Goal: Information Seeking & Learning: Learn about a topic

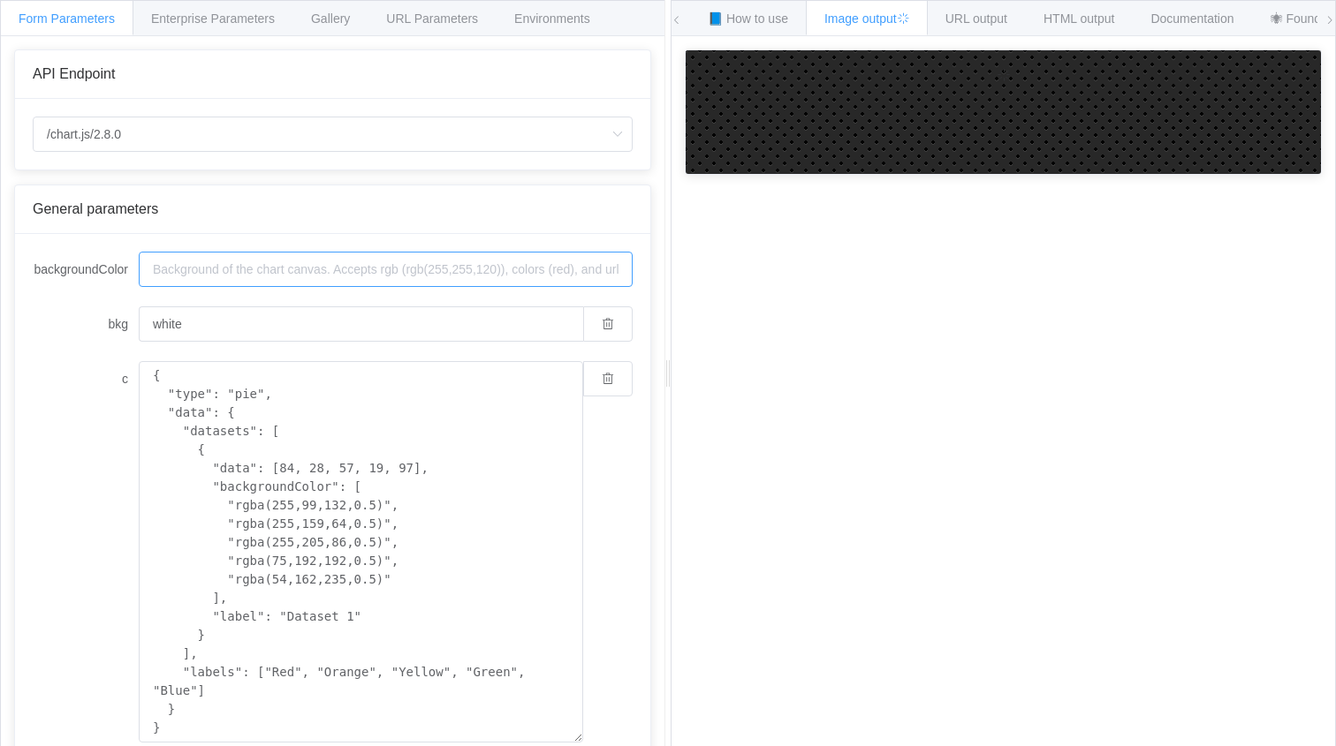
click at [253, 262] on input "backgroundColor" at bounding box center [386, 269] width 494 height 35
click at [749, 24] on span "📘 How to use" at bounding box center [748, 18] width 80 height 14
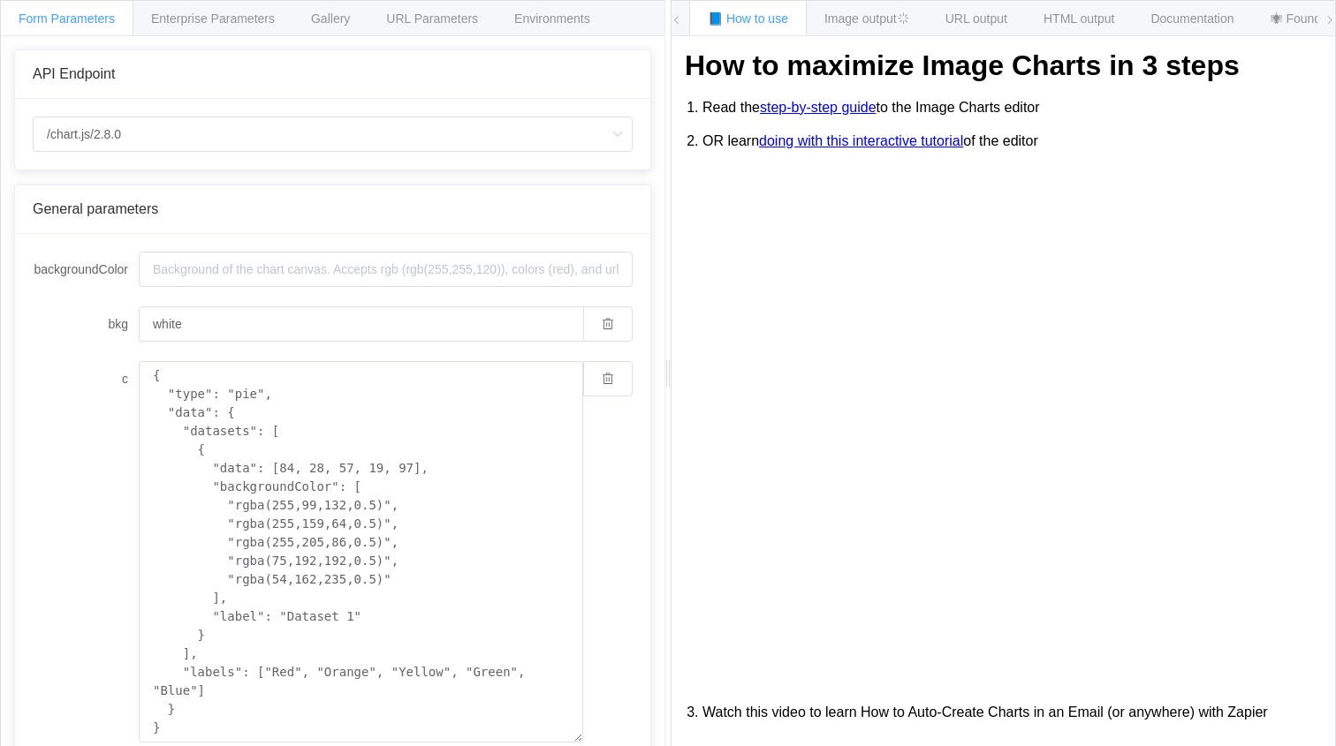
click at [799, 108] on link "step-by-step guide" at bounding box center [818, 108] width 117 height 16
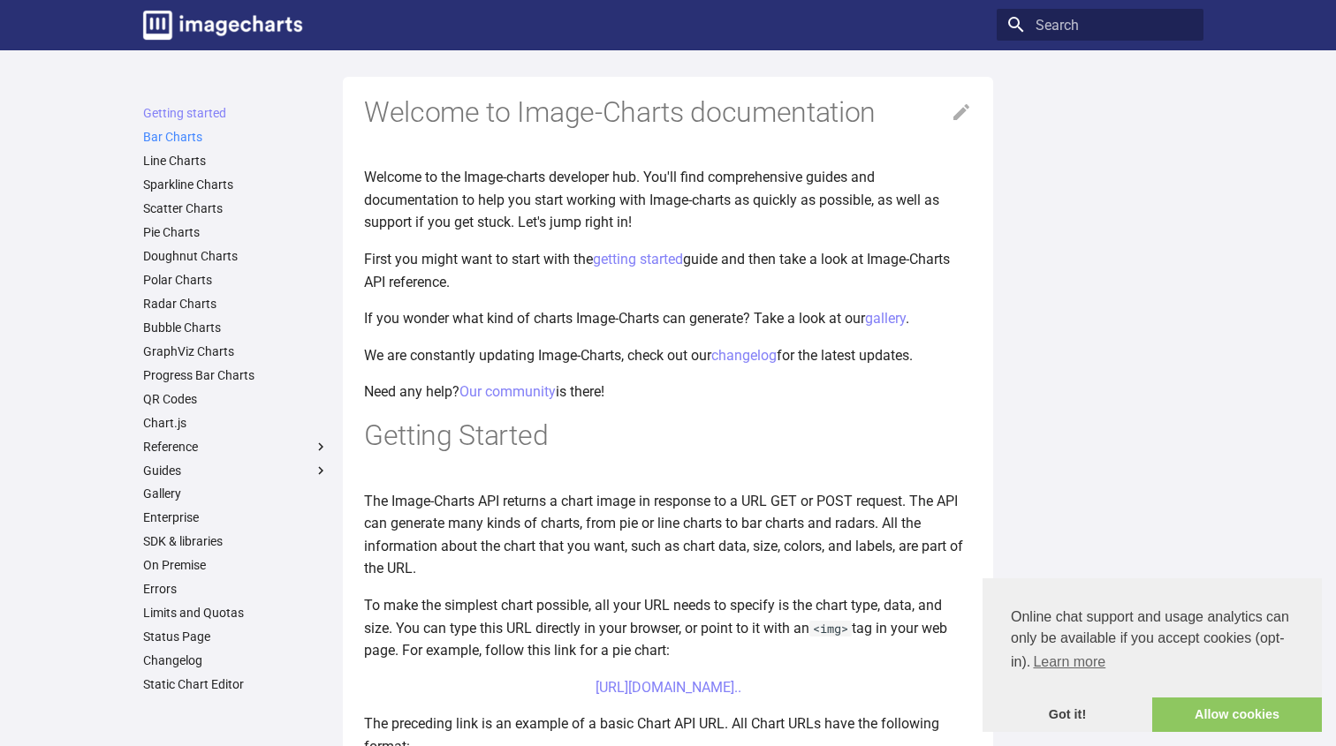
click at [223, 139] on link "Bar Charts" at bounding box center [236, 137] width 186 height 16
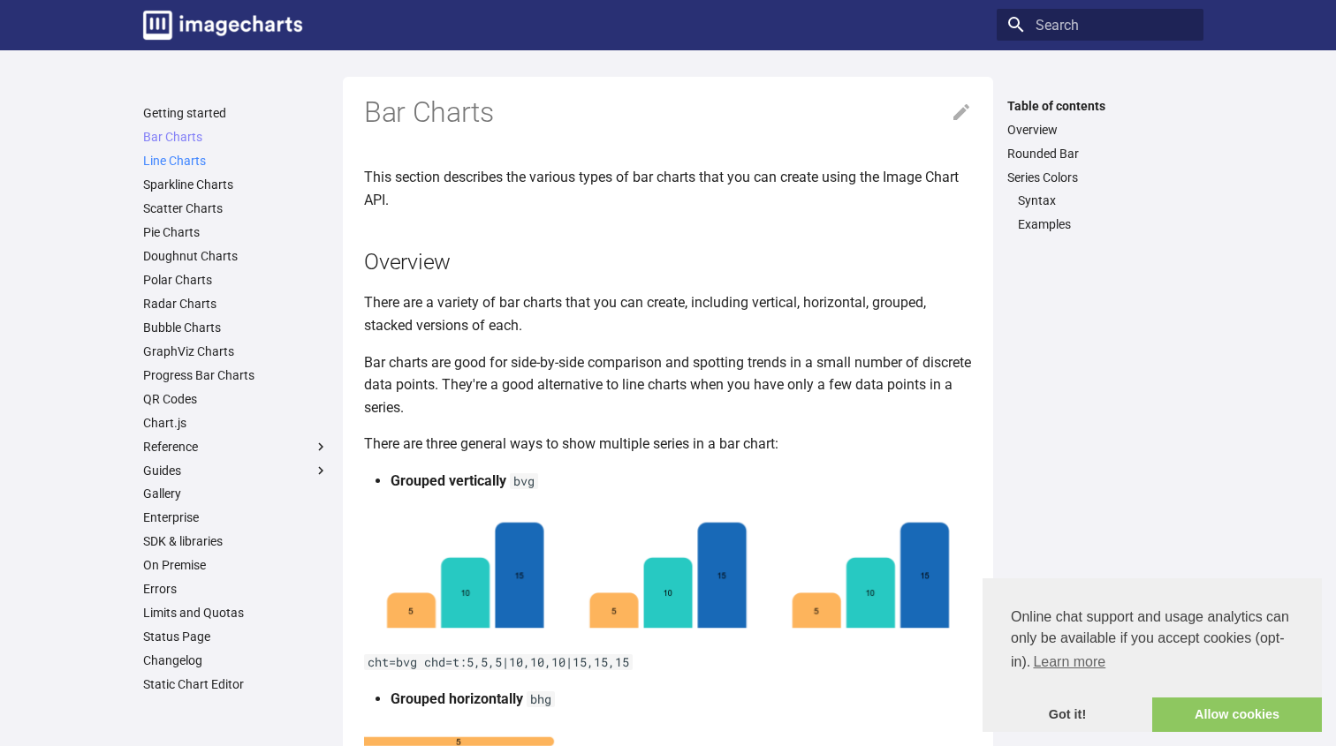
click at [204, 155] on link "Line Charts" at bounding box center [236, 161] width 186 height 16
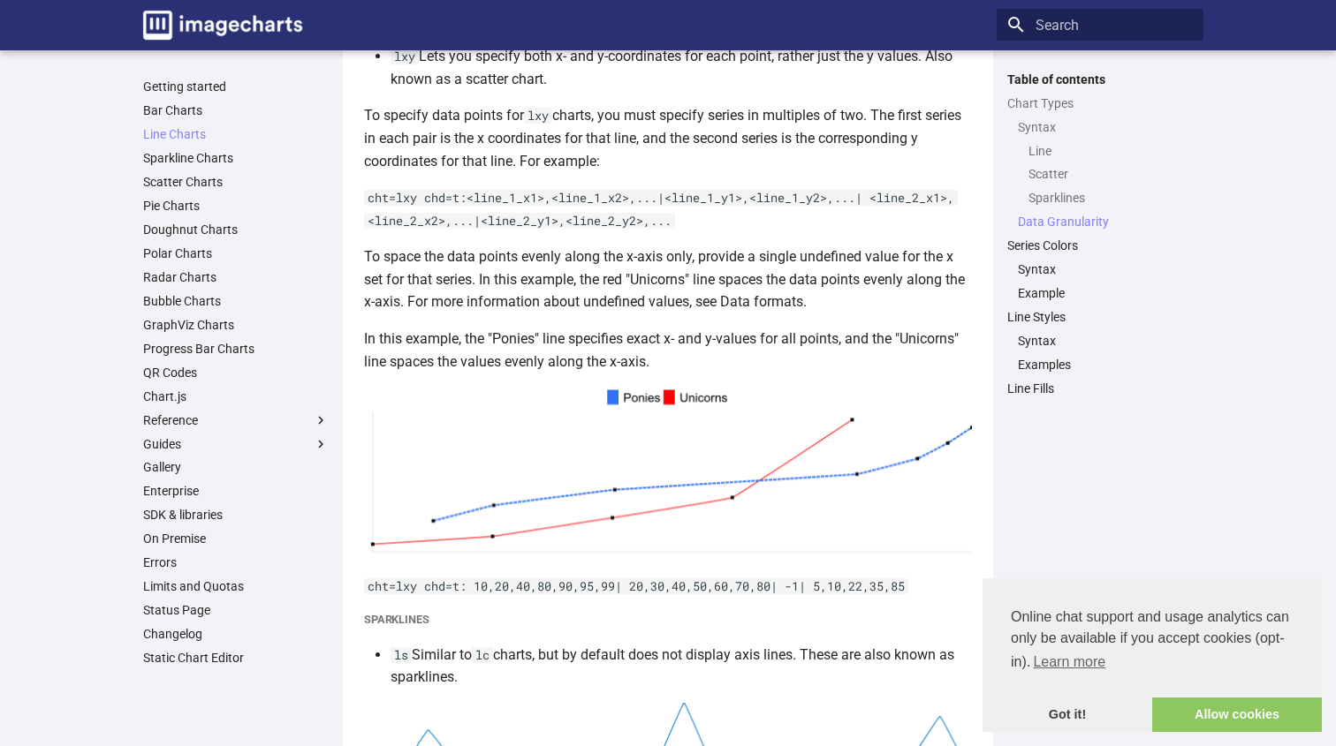
scroll to position [1069, 0]
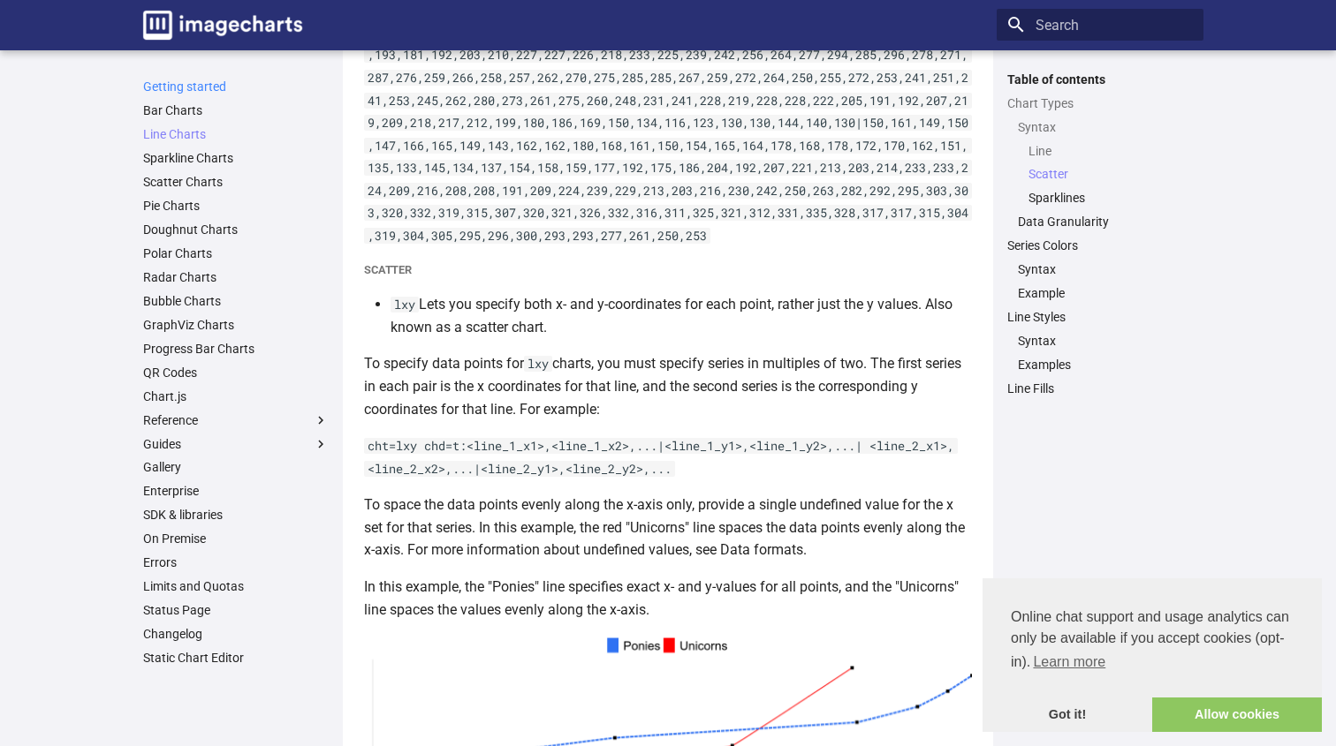
click at [243, 80] on link "Getting started" at bounding box center [236, 87] width 186 height 16
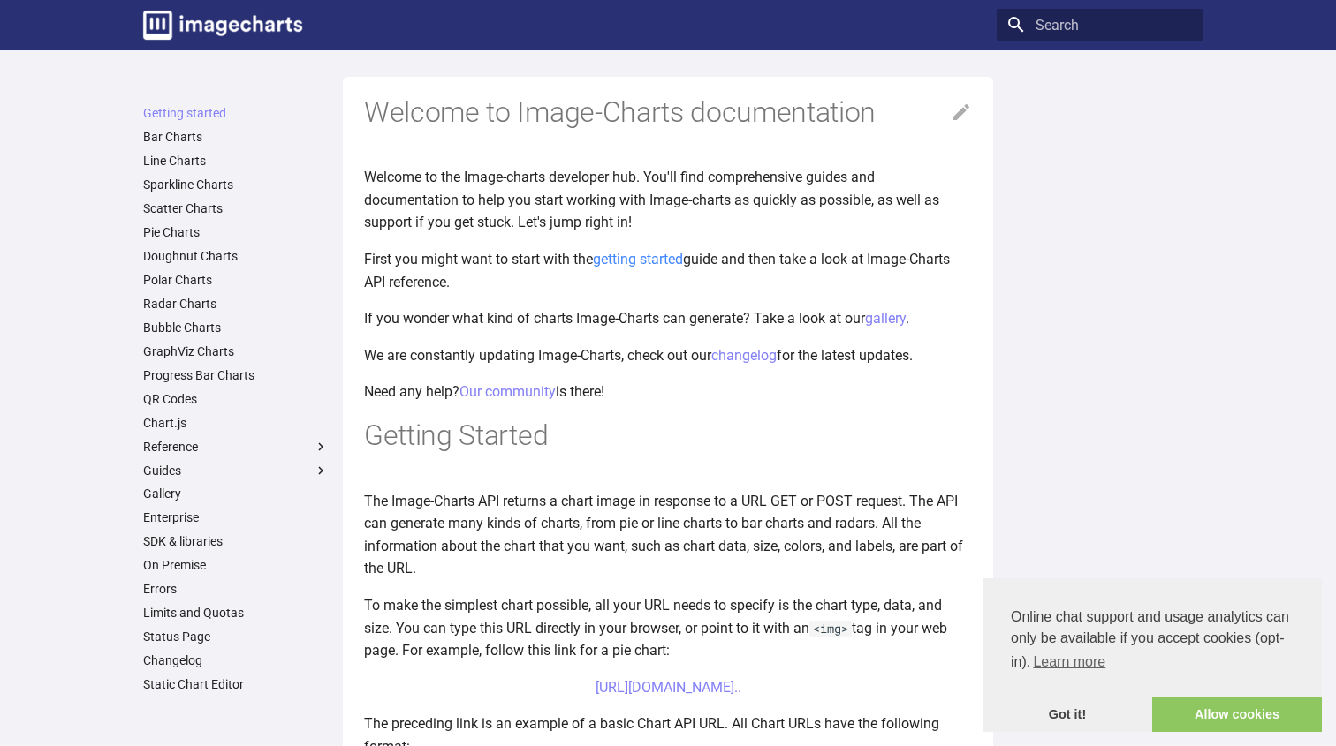
click at [648, 260] on link "getting started" at bounding box center [638, 259] width 90 height 17
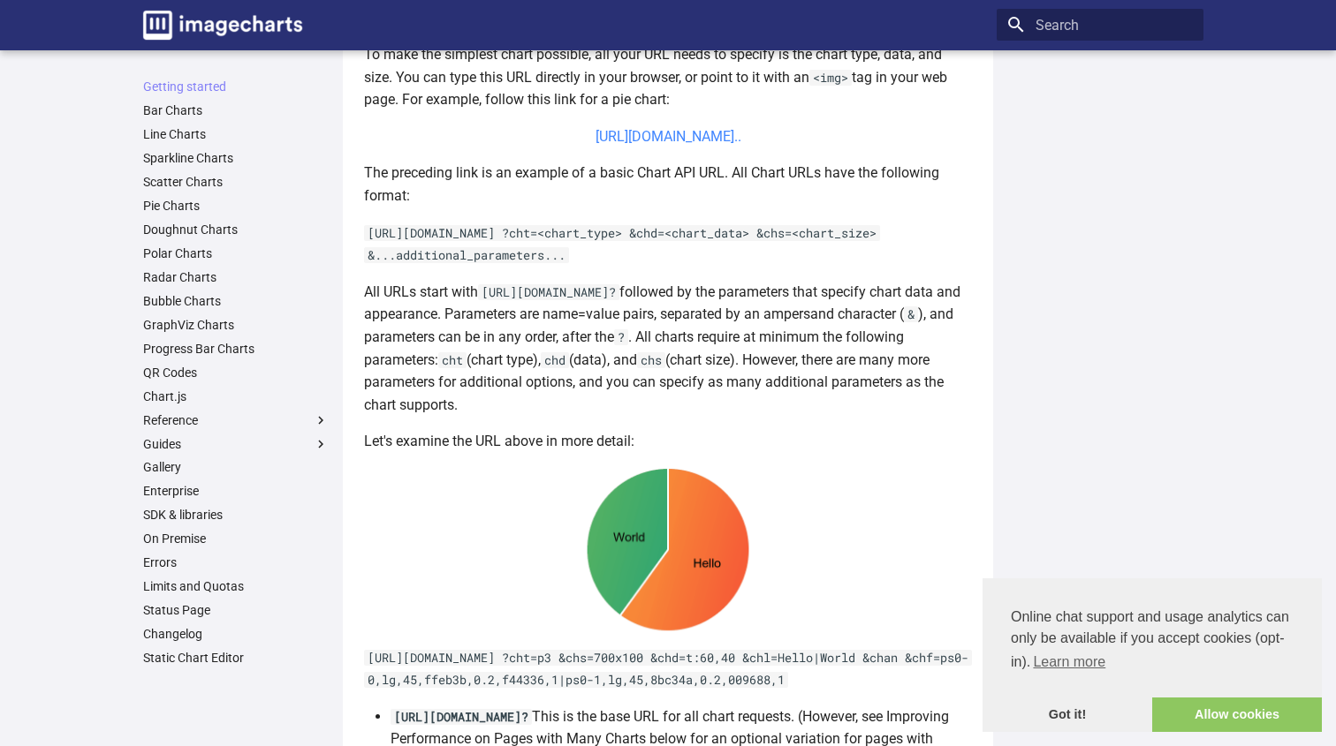
scroll to position [617, 0]
